Goal: Transaction & Acquisition: Purchase product/service

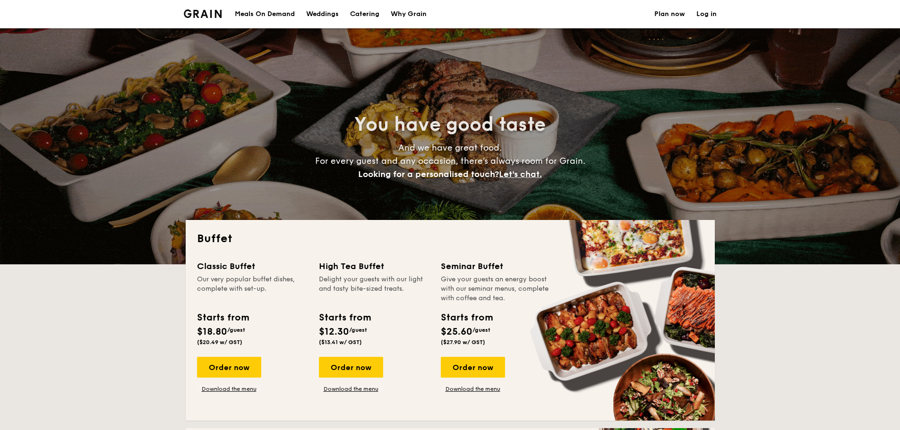
select select
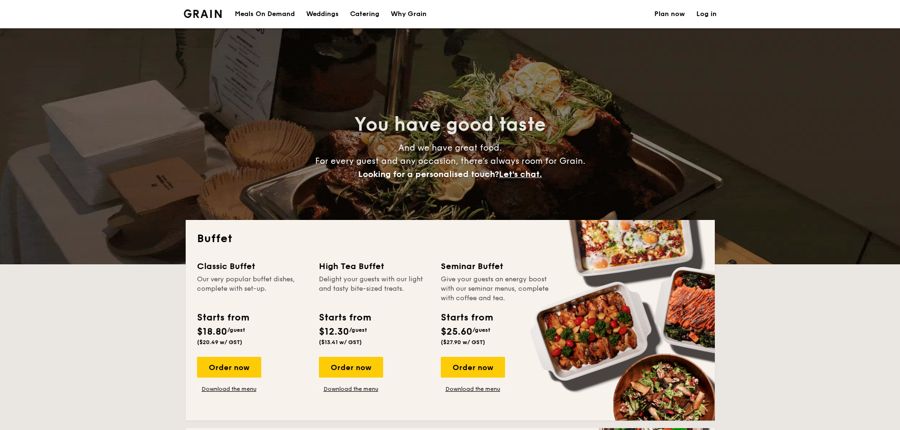
scroll to position [47, 0]
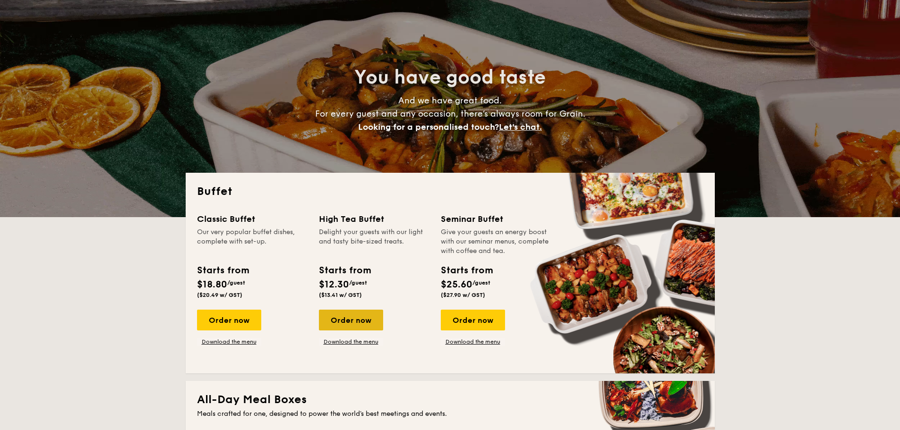
click at [356, 321] on div "Order now" at bounding box center [351, 320] width 64 height 21
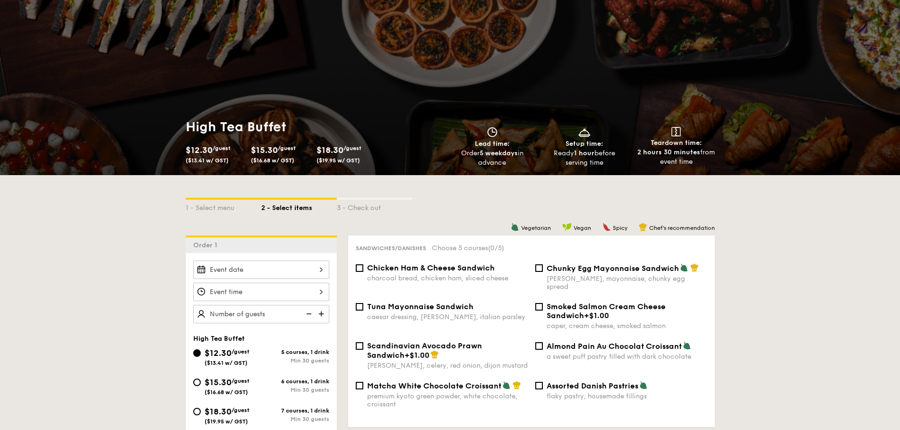
scroll to position [47, 0]
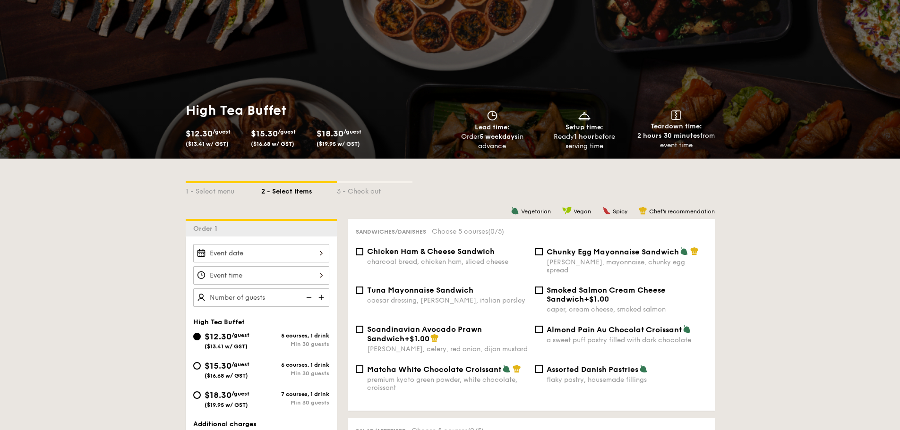
click at [325, 296] on img at bounding box center [322, 298] width 14 height 18
click at [308, 297] on img at bounding box center [308, 298] width 14 height 18
type input "20 guests"
click at [308, 297] on img at bounding box center [308, 298] width 14 height 18
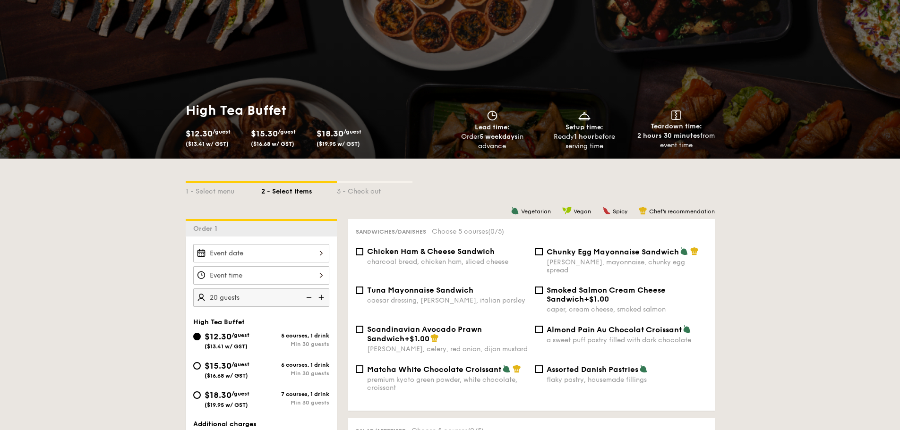
click at [308, 297] on img at bounding box center [308, 298] width 14 height 18
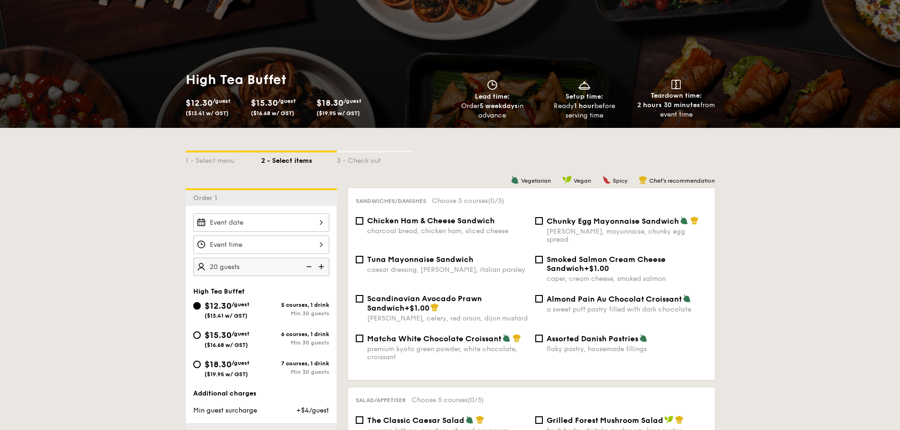
scroll to position [94, 0]
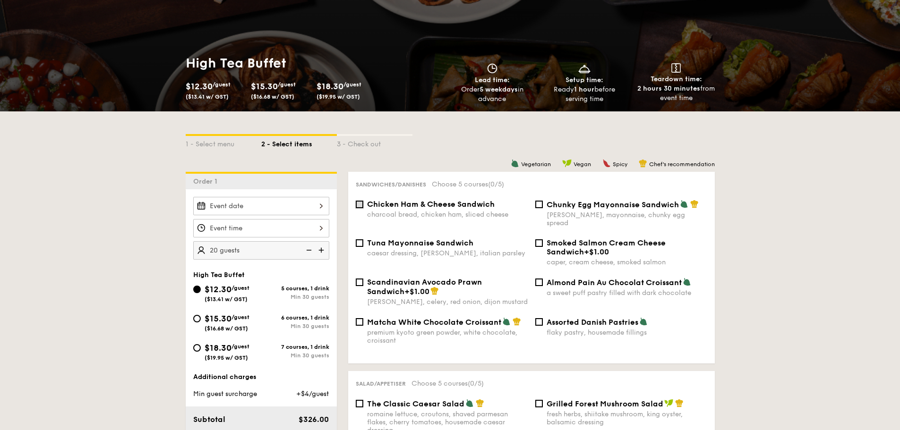
click at [358, 206] on input "Chicken Ham & Cheese Sandwich charcoal bread, chicken ham, sliced cheese" at bounding box center [360, 205] width 8 height 8
checkbox input "true"
click at [369, 239] on span "Tuna Mayonnaise Sandwich" at bounding box center [420, 243] width 106 height 9
click at [363, 239] on input "Tuna Mayonnaise Sandwich caesar dressing, [GEOGRAPHIC_DATA], italian parsley" at bounding box center [360, 243] width 8 height 8
checkbox input "true"
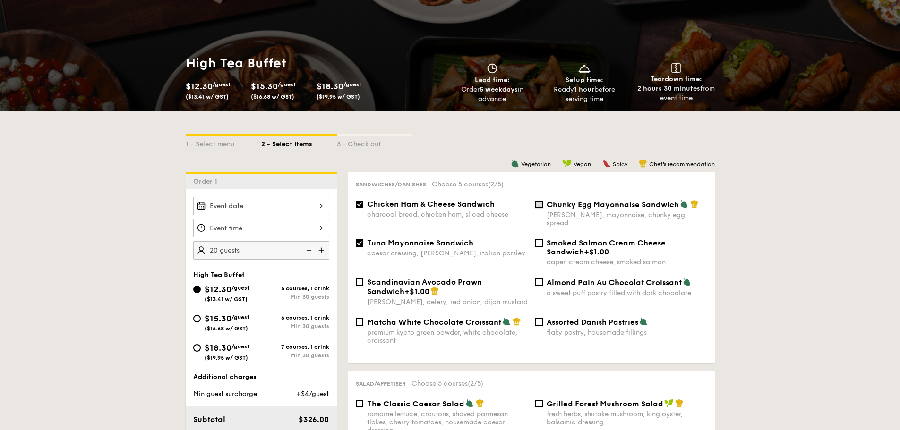
click at [539, 202] on input "Chunky Egg Mayonnaise Sandwich dijon mustard, mayonnaise, chunky egg spread" at bounding box center [539, 205] width 8 height 8
checkbox input "true"
click at [551, 278] on span "Almond Pain Au Chocolat Croissant" at bounding box center [614, 282] width 135 height 9
click at [543, 279] on input "Almond Pain Au Chocolat Croissant a sweet puff pastry filled with dark chocolate" at bounding box center [539, 283] width 8 height 8
checkbox input "true"
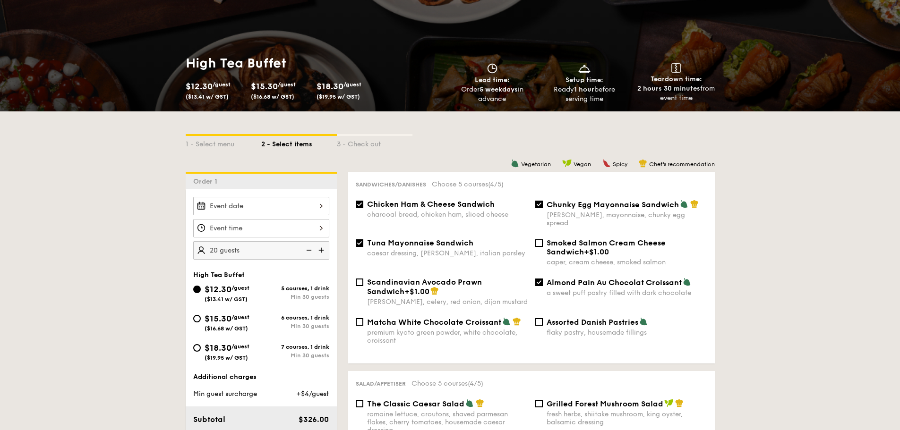
click at [545, 318] on div "Assorted Danish Pastries flaky pastry, housemade fillings" at bounding box center [621, 326] width 180 height 19
click at [539, 318] on input "Assorted Danish Pastries flaky pastry, housemade fillings" at bounding box center [539, 322] width 8 height 8
checkbox input "true"
click at [539, 203] on input "Chunky Egg Mayonnaise Sandwich dijon mustard, mayonnaise, chunky egg spread" at bounding box center [539, 205] width 8 height 8
click at [540, 205] on input "Chunky Egg Mayonnaise Sandwich dijon mustard, mayonnaise, chunky egg spread" at bounding box center [539, 205] width 8 height 8
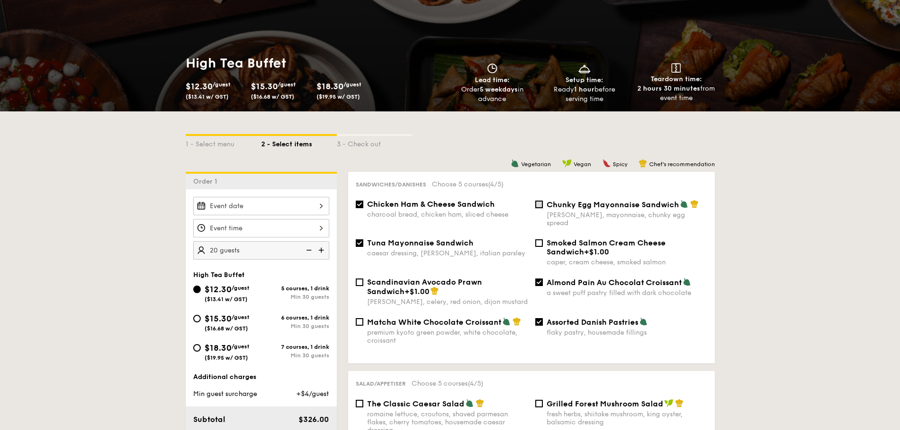
checkbox input "true"
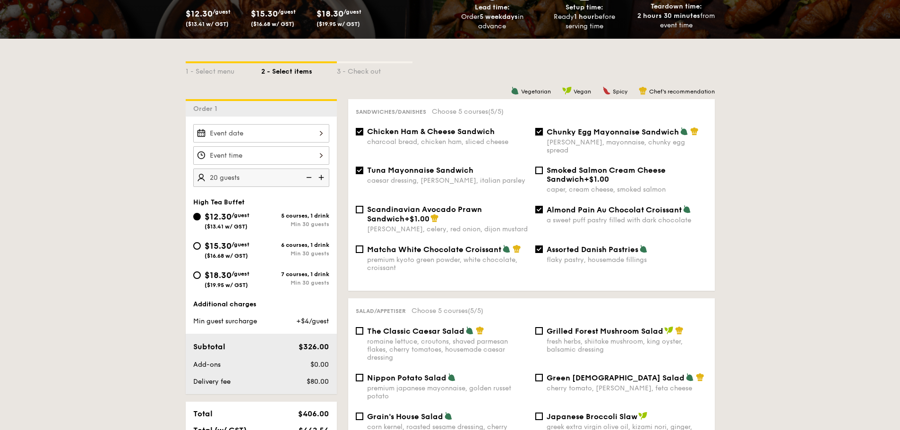
scroll to position [142, 0]
